Goal: Find specific page/section: Find specific page/section

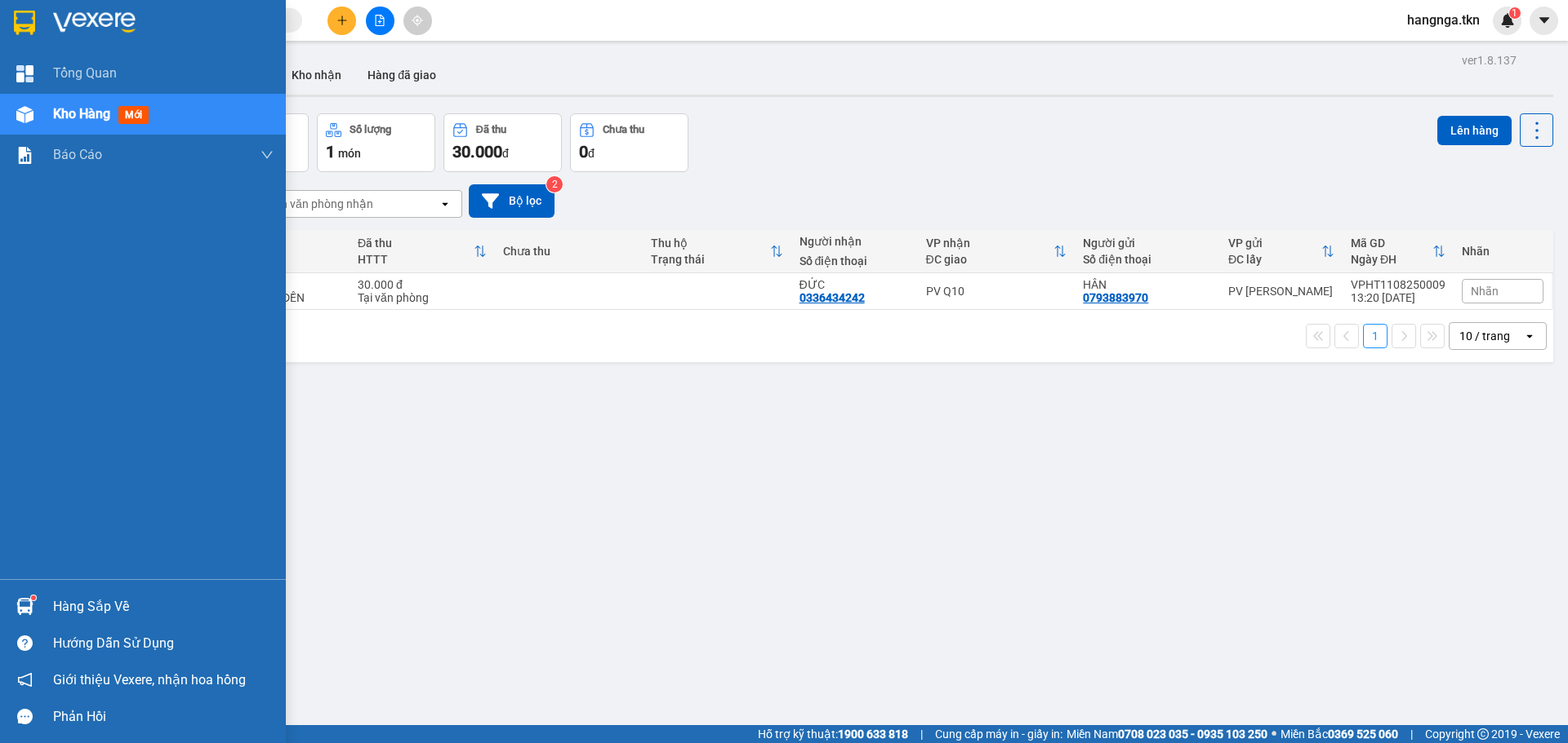
click at [27, 22] on img at bounding box center [24, 22] width 22 height 24
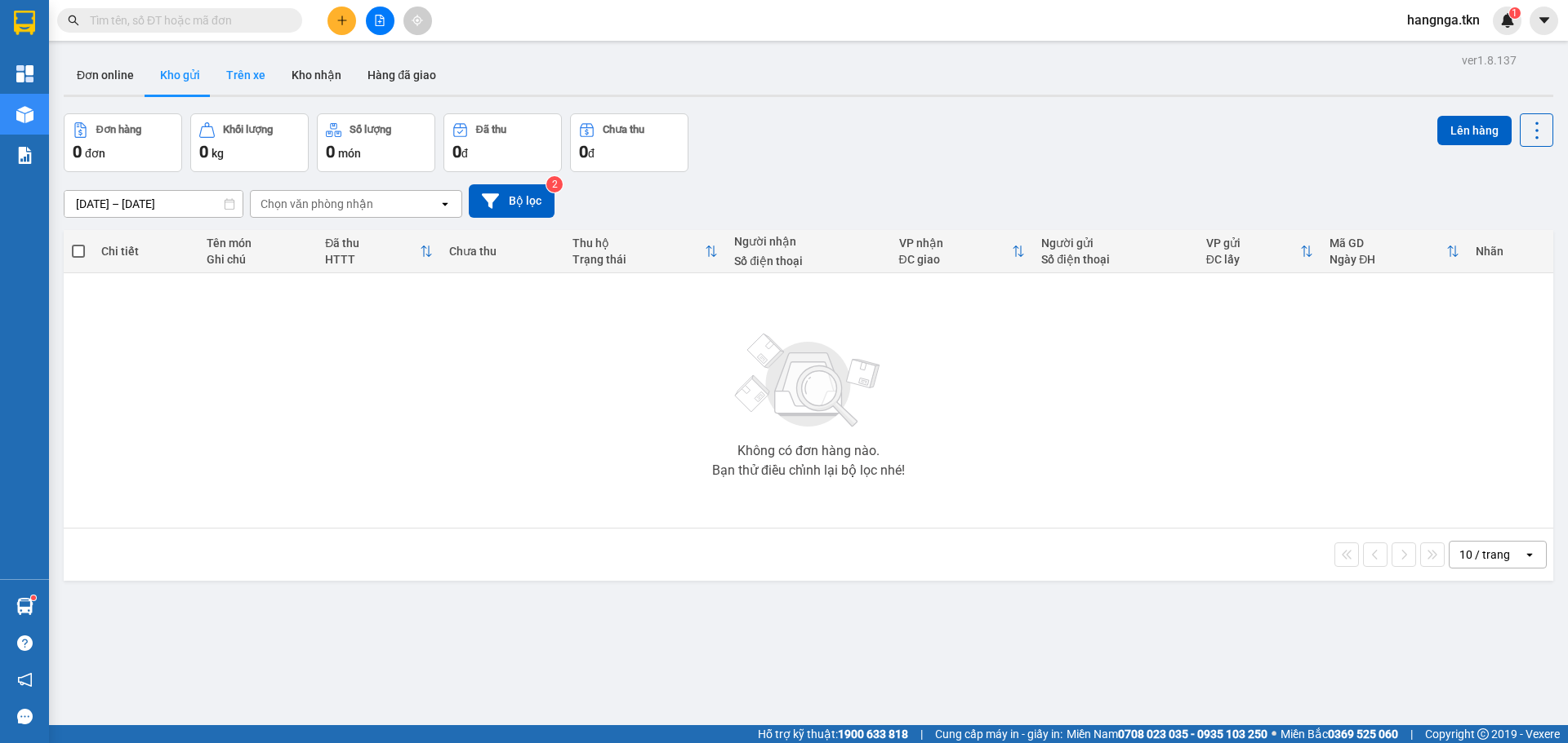
click at [227, 80] on button "Trên xe" at bounding box center [246, 75] width 66 height 39
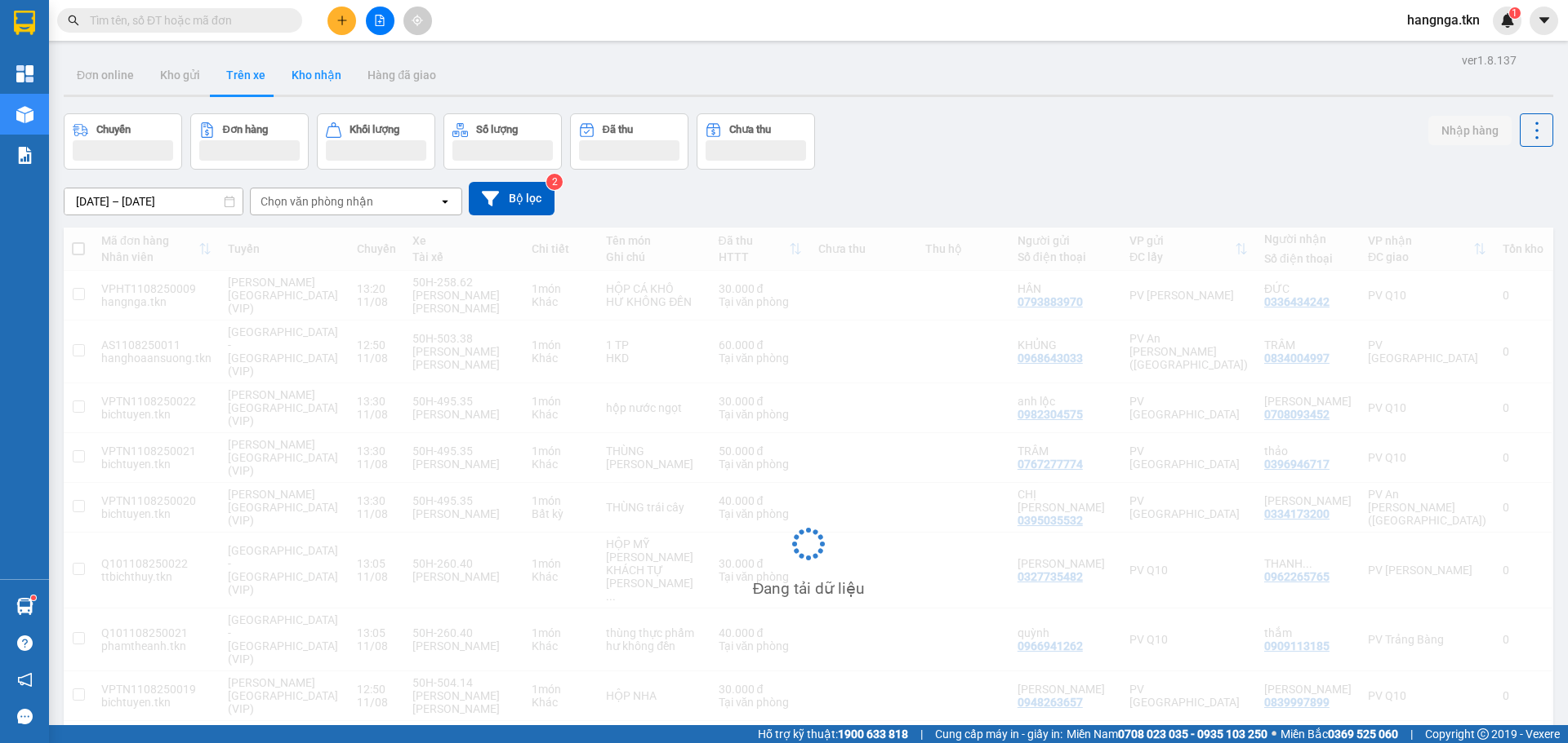
click at [328, 79] on button "Kho nhận" at bounding box center [317, 75] width 76 height 39
type input "[DATE] – [DATE]"
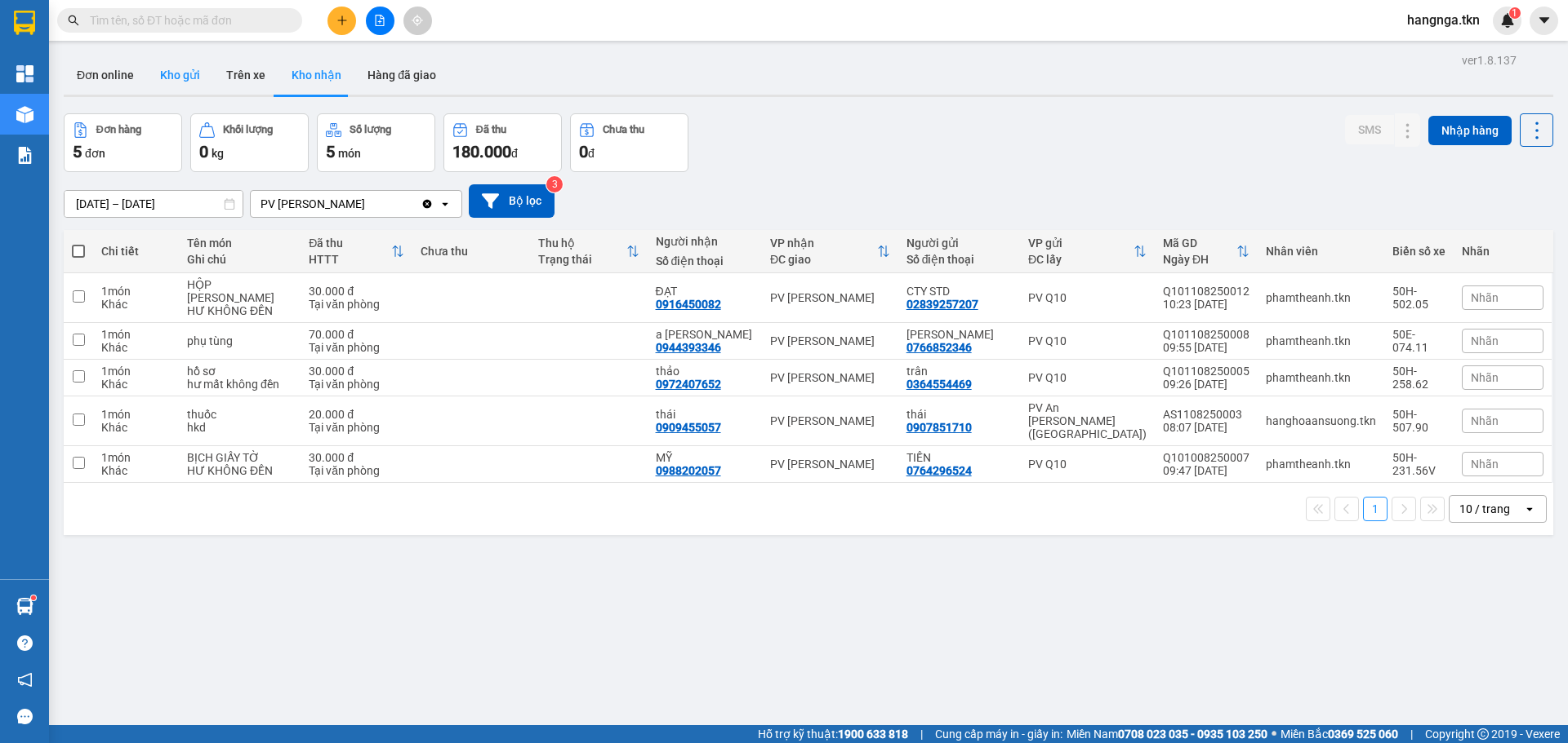
click at [174, 86] on button "Kho gửi" at bounding box center [180, 75] width 67 height 39
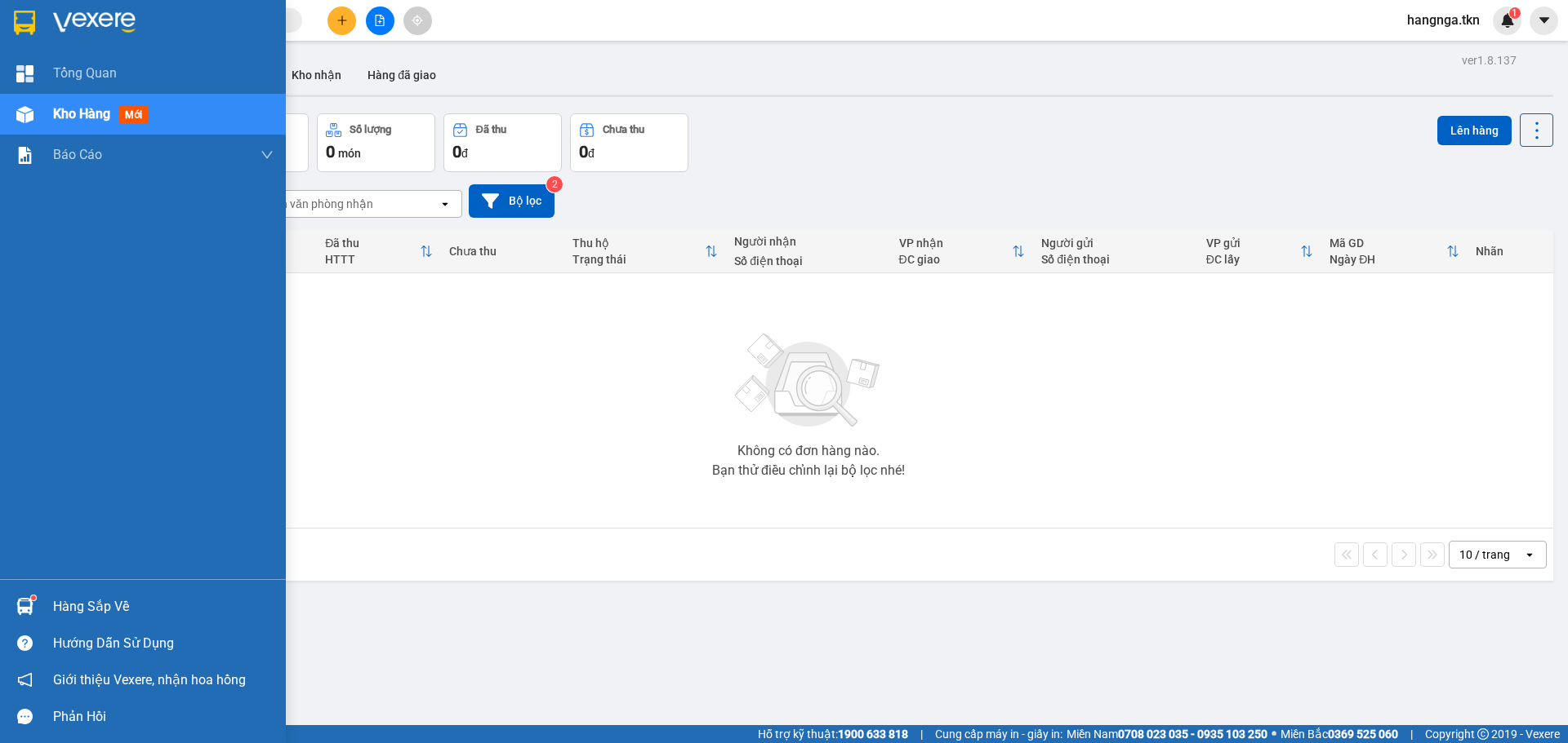
click at [67, 609] on div "Hàng sắp về" at bounding box center [162, 607] width 220 height 24
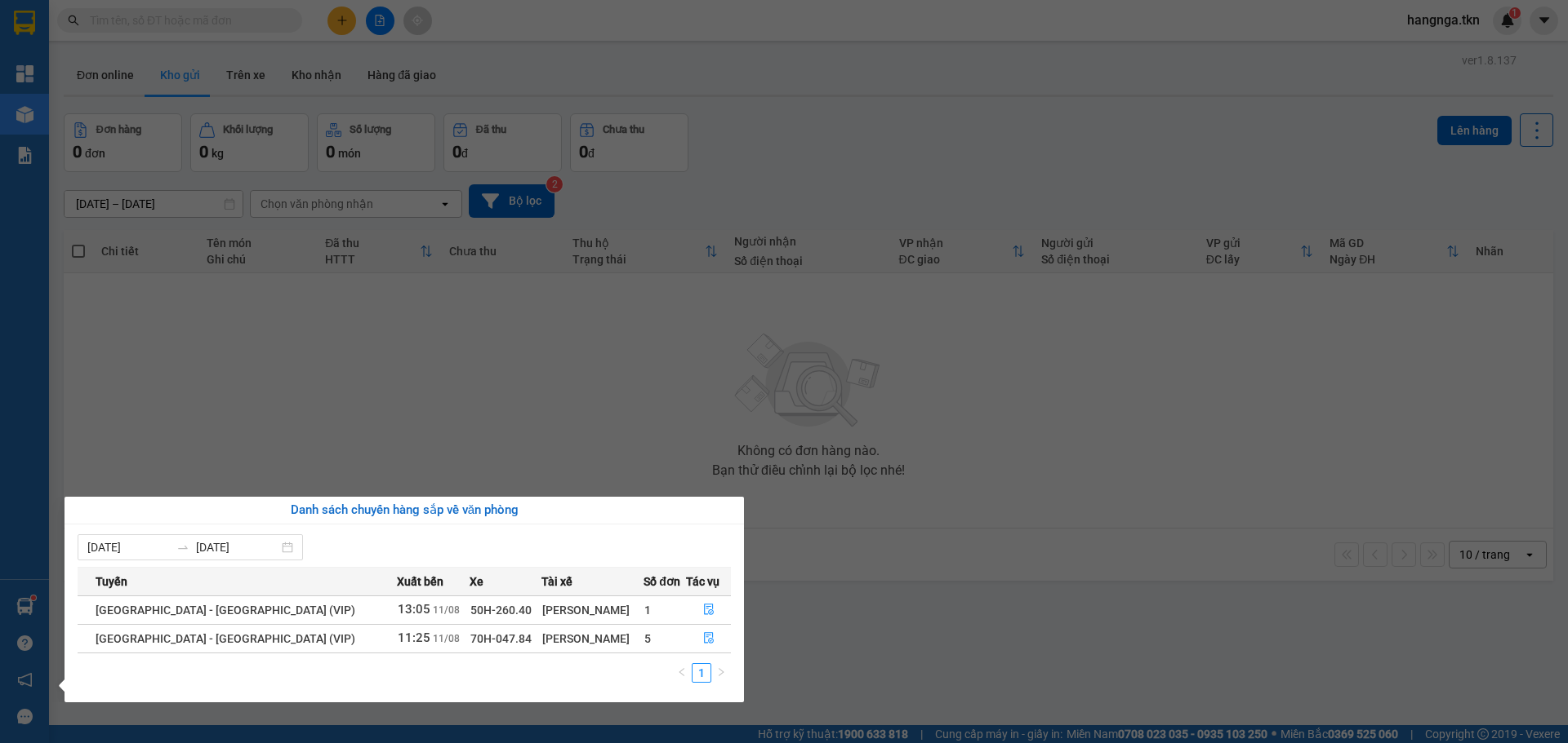
click at [481, 392] on section "Kết quả [PERSON_NAME] ( 2 ) Bộ lọc Mã ĐH Trạng thái Món hàng Thu hộ Tổng [PERSO…" at bounding box center [784, 372] width 1568 height 743
